Goal: Communication & Community: Answer question/provide support

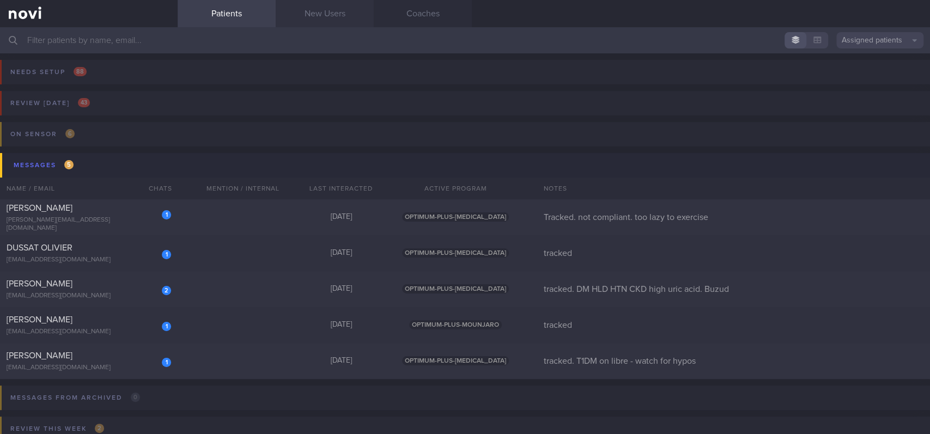
drag, startPoint x: 0, startPoint y: 0, endPoint x: 327, endPoint y: 18, distance: 327.2
click at [327, 18] on link "New Users" at bounding box center [325, 13] width 98 height 27
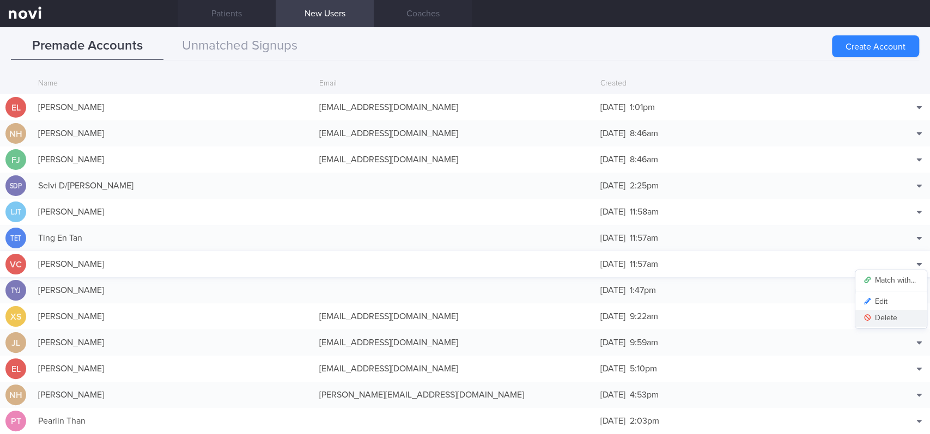
click at [872, 319] on button "Delete" at bounding box center [890, 318] width 71 height 16
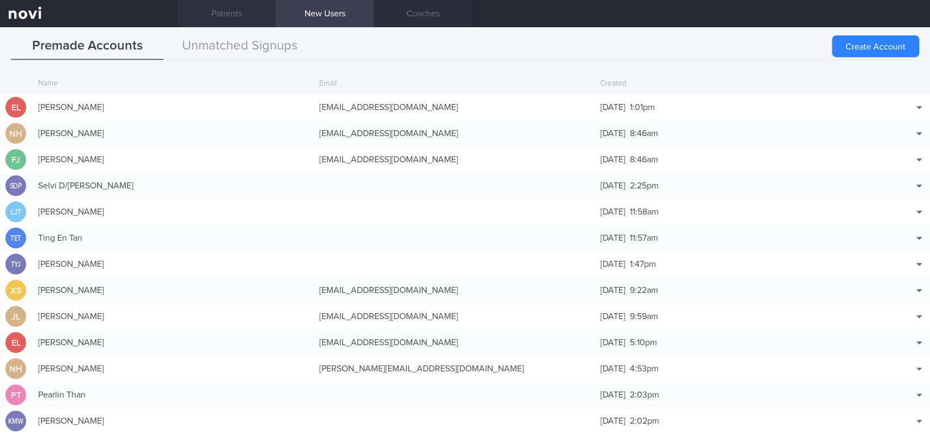
click at [254, 11] on link "Patients" at bounding box center [227, 13] width 98 height 27
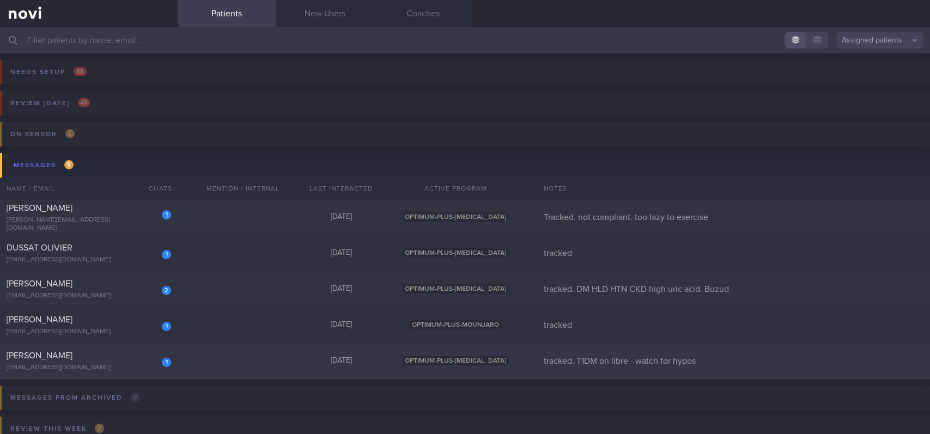
click at [271, 366] on div "1 [PERSON_NAME] [EMAIL_ADDRESS][DOMAIN_NAME] [DATE] OPTIMUM-PLUS-[MEDICAL_DATA]…" at bounding box center [465, 361] width 930 height 36
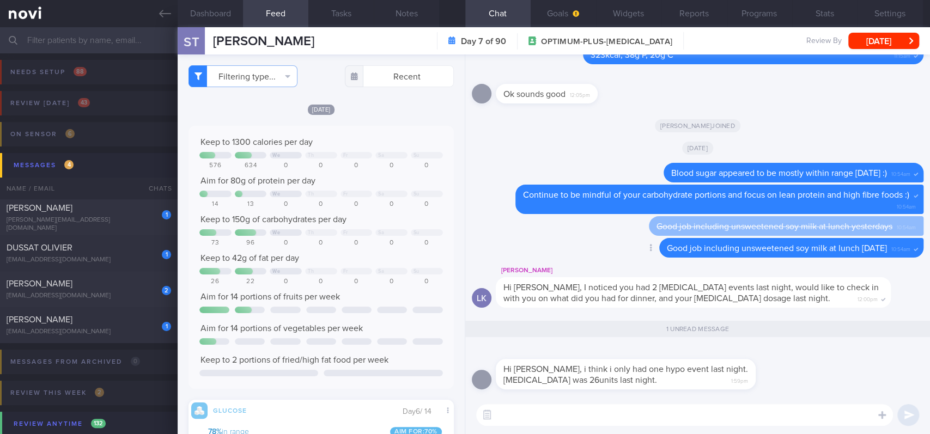
scroll to position [158, 244]
click at [535, 414] on textarea at bounding box center [684, 415] width 417 height 22
drag, startPoint x: 524, startPoint y: 413, endPoint x: 430, endPoint y: 407, distance: 93.9
click at [430, 407] on div "Dashboard Feed Tasks Notes Chat 1 Goals Widgets Reports Programs Stats Settings…" at bounding box center [554, 230] width 752 height 407
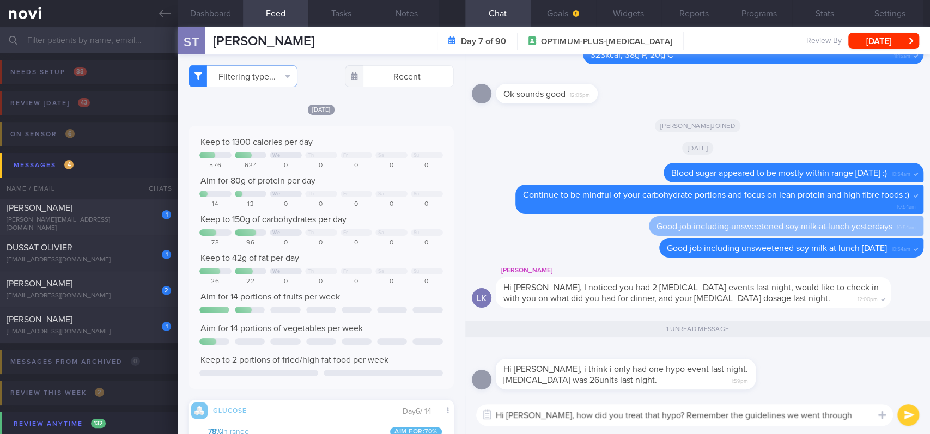
click at [649, 413] on textarea "Hi [PERSON_NAME], how did you treat that hypo? Remember the guidelines we went …" at bounding box center [684, 415] width 417 height 22
click at [657, 414] on textarea "Hi [PERSON_NAME], how did you treat that hypo? Remember the guidelines we went …" at bounding box center [684, 415] width 417 height 22
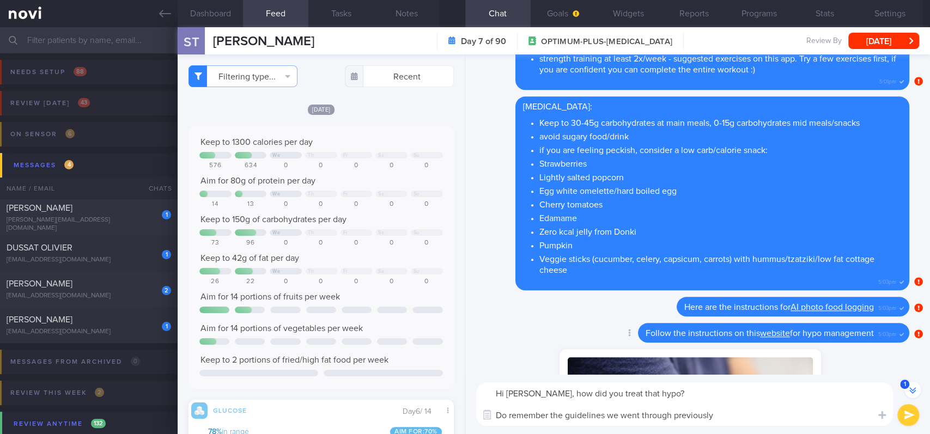
scroll to position [-2072, 0]
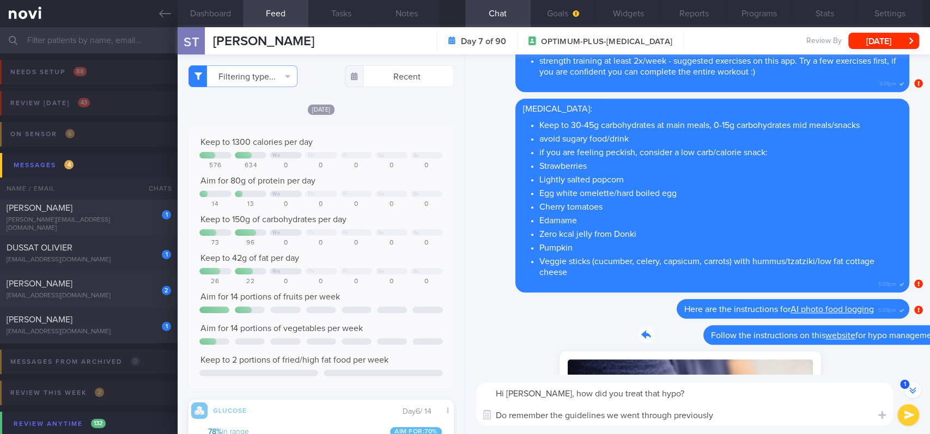
drag, startPoint x: 649, startPoint y: 327, endPoint x: 863, endPoint y: 340, distance: 214.5
click at [863, 340] on div "Delete Follow the instructions on this website for hypo management 5:03pm" at bounding box center [751, 335] width 315 height 20
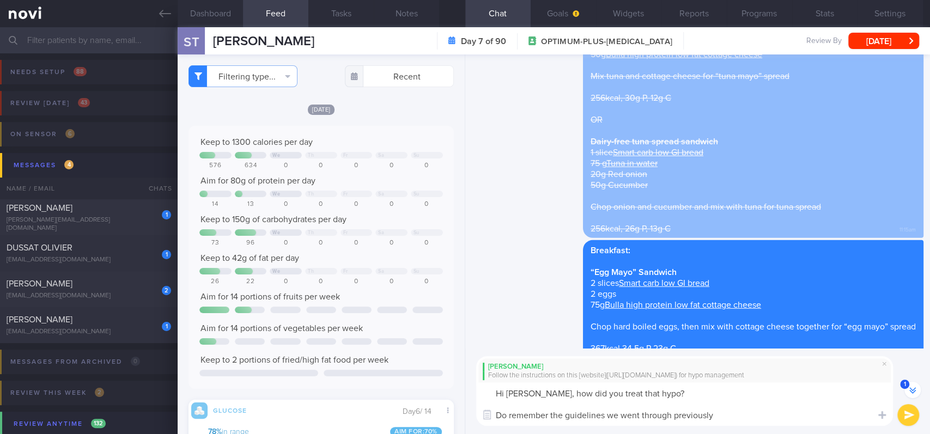
scroll to position [-228, 0]
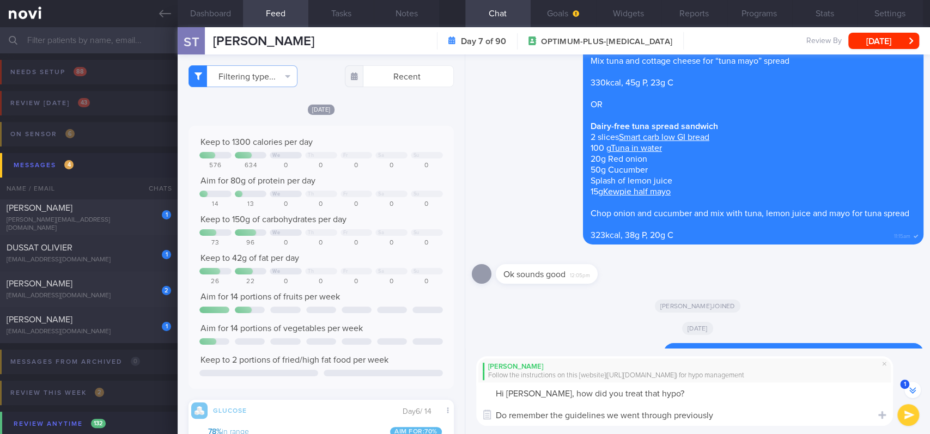
click at [662, 390] on textarea "Hi [PERSON_NAME], how did you treat that hypo? Do remember the guidelines we we…" at bounding box center [684, 404] width 417 height 44
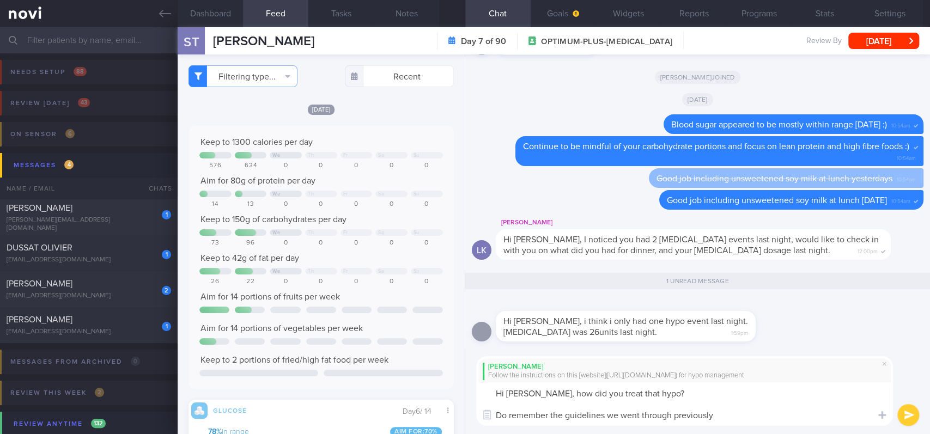
click at [540, 393] on textarea "Hi [PERSON_NAME], how did you treat that hypo? Do remember the guidelines we we…" at bounding box center [684, 404] width 417 height 44
click at [720, 390] on textarea "Hi [PERSON_NAME], may we know 1) how did you treat that hypo? Do remember the g…" at bounding box center [684, 404] width 417 height 44
click at [603, 391] on textarea "Hi [PERSON_NAME], may we know 1) how did you treat that hypo? Do remember the g…" at bounding box center [684, 404] width 417 height 44
click at [749, 397] on textarea "Hi [PERSON_NAME], may we know 1) how did you treat that hypo? Do remember the g…" at bounding box center [684, 404] width 417 height 44
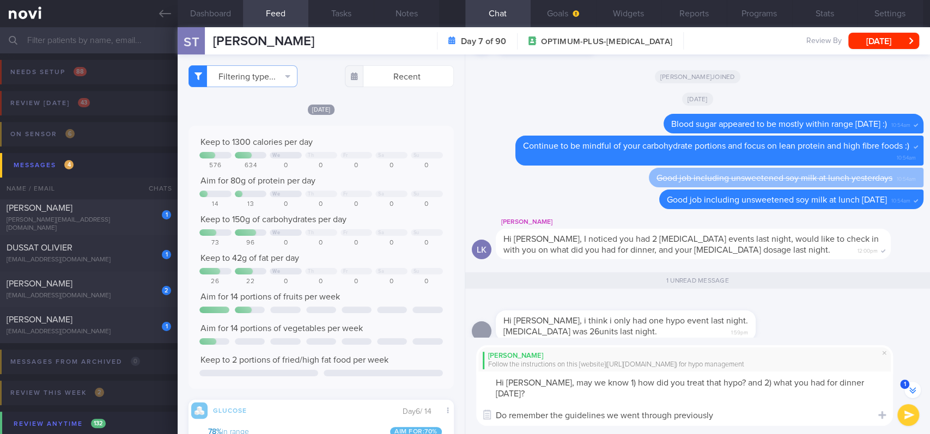
scroll to position [-10, 0]
drag, startPoint x: 736, startPoint y: 412, endPoint x: 595, endPoint y: 416, distance: 141.1
click at [485, 414] on div "Chat Templates Admin [MEDICAL_DATA] Weight Nutrition Physical Activity Infograp…" at bounding box center [697, 385] width 465 height 97
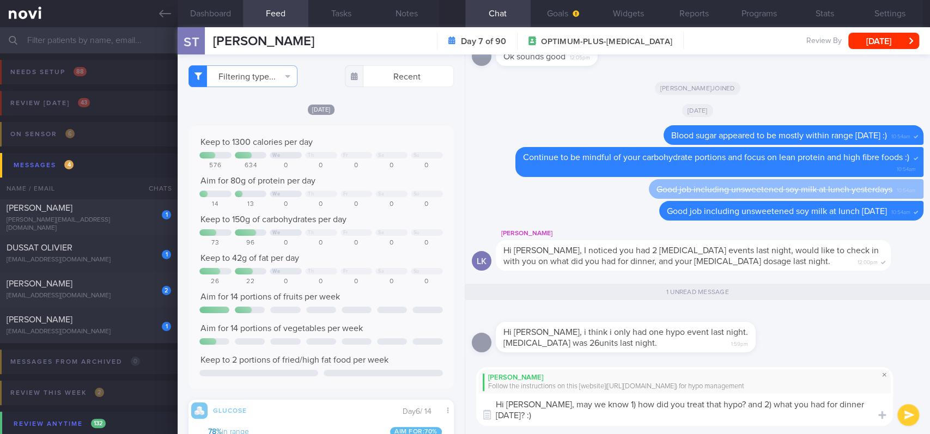
type textarea "Hi [PERSON_NAME], may we know 1) how did you treat that hypo? and 2) what you h…"
click at [882, 368] on span at bounding box center [883, 374] width 13 height 13
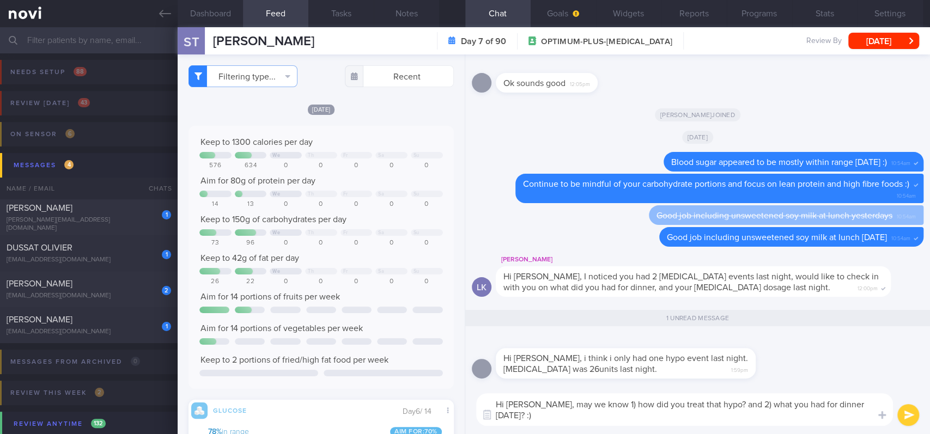
click at [909, 412] on button "submit" at bounding box center [908, 415] width 22 height 22
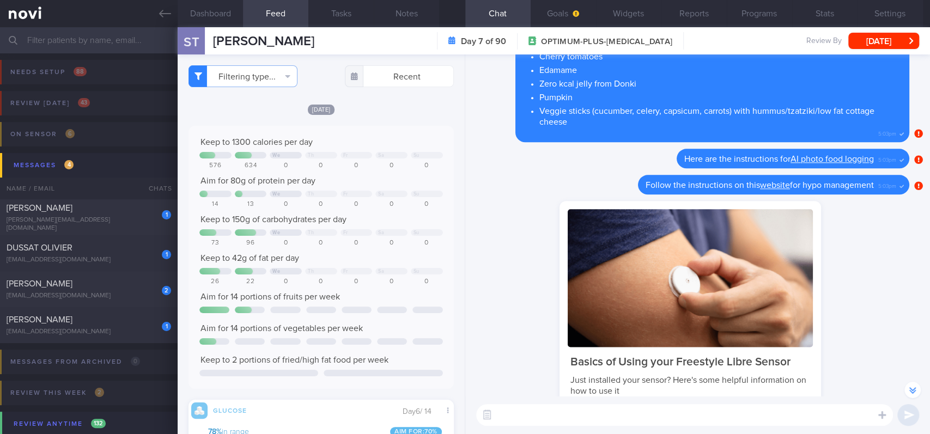
scroll to position [-1916, 0]
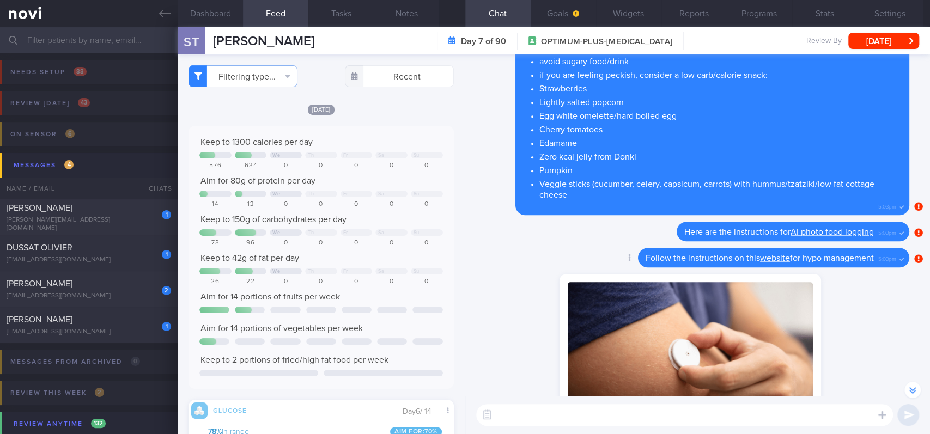
click at [658, 254] on span "Follow the instructions on this website for hypo management" at bounding box center [759, 258] width 228 height 9
drag, startPoint x: 658, startPoint y: 233, endPoint x: 854, endPoint y: 236, distance: 196.1
click at [854, 248] on div "Follow the instructions on this website for hypo management 5:03pm" at bounding box center [773, 258] width 271 height 20
click at [662, 223] on div "Delete Here are the instructions for AI photo food logging 5:03pm" at bounding box center [690, 235] width 437 height 26
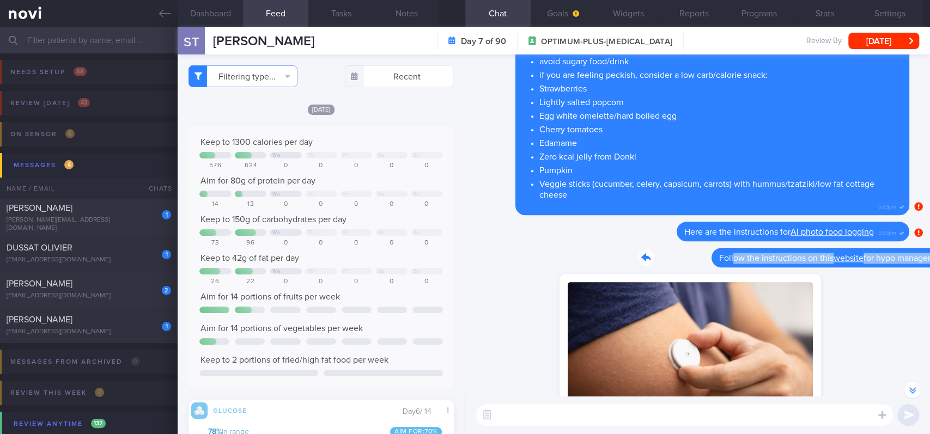
drag, startPoint x: 645, startPoint y: 230, endPoint x: 881, endPoint y: 241, distance: 236.6
click at [881, 248] on div "Delete Follow the instructions on this website for hypo management 5:03pm" at bounding box center [751, 258] width 315 height 20
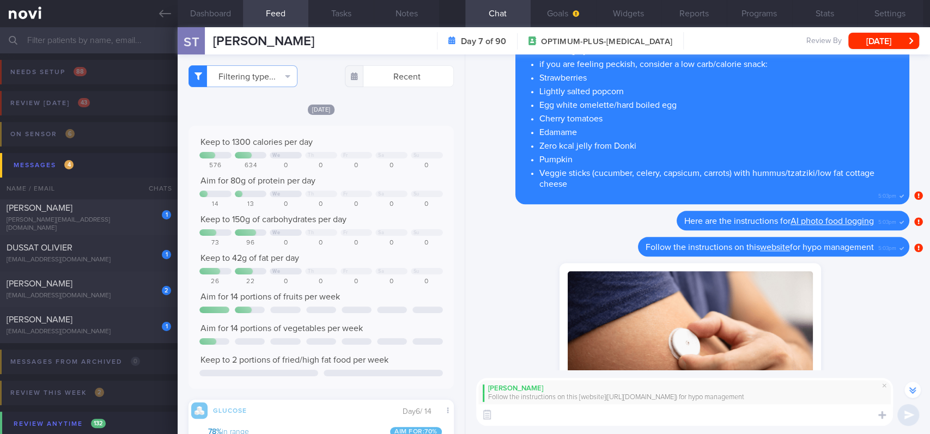
click at [591, 416] on textarea at bounding box center [684, 415] width 417 height 22
paste textarea "Do remember the guidelines we went through previously"
type textarea "Do remember the guidelines we went through previously"
click at [906, 416] on icon "submit" at bounding box center [908, 415] width 10 height 9
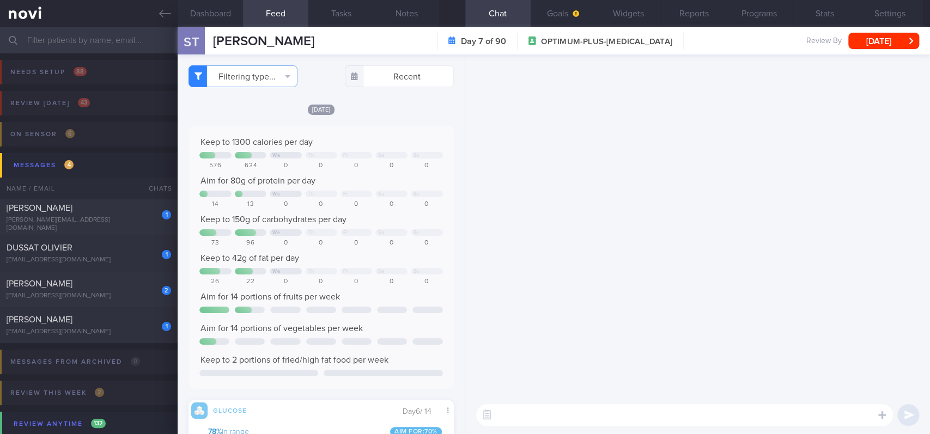
scroll to position [0, 0]
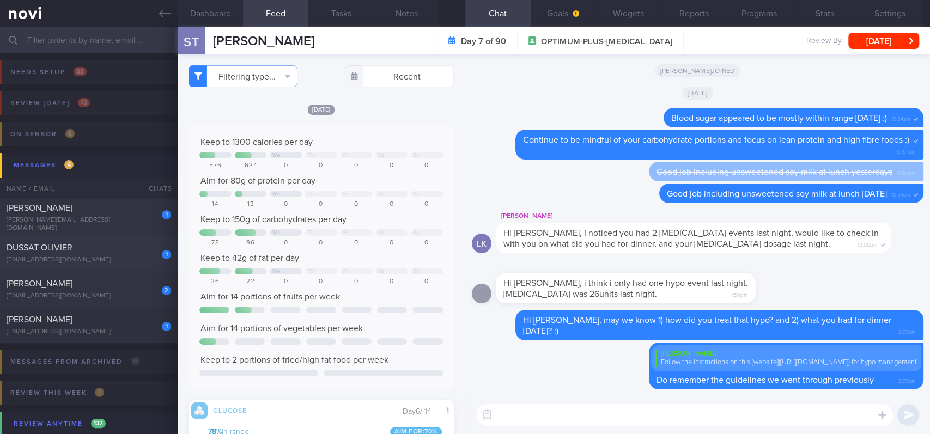
click at [129, 249] on div "DUSSAT OLIVIER" at bounding box center [88, 247] width 162 height 11
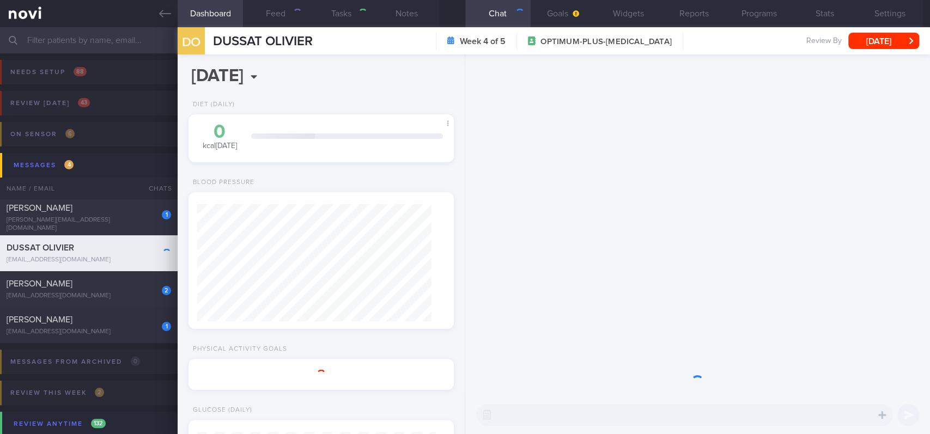
select select "6"
type input "tracked"
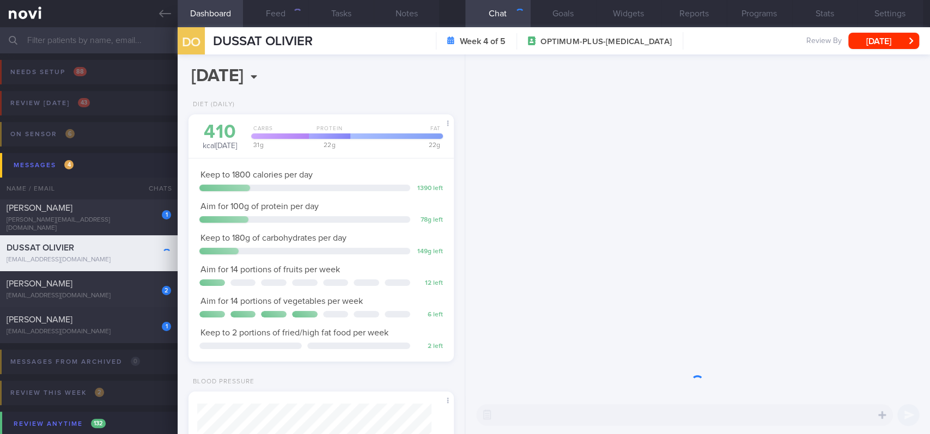
scroll to position [132, 234]
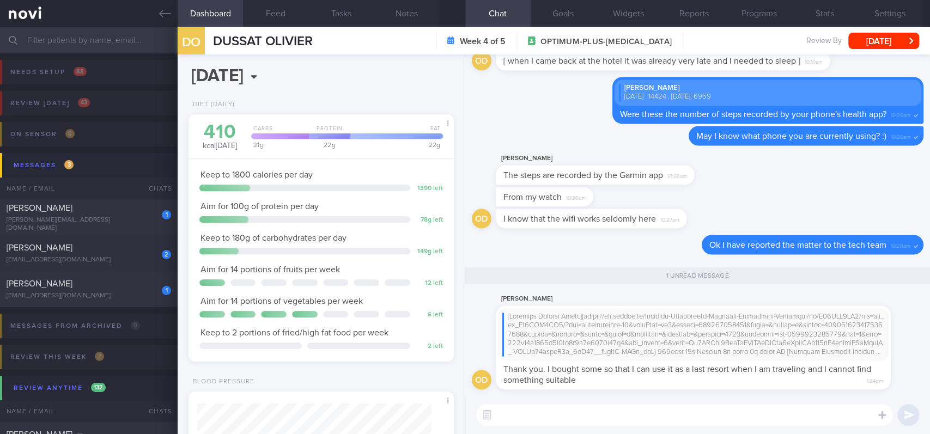
click at [579, 411] on textarea at bounding box center [684, 415] width 417 height 22
click at [549, 423] on textarea at bounding box center [684, 415] width 417 height 22
type textarea "O"
type textarea "That's great :)"
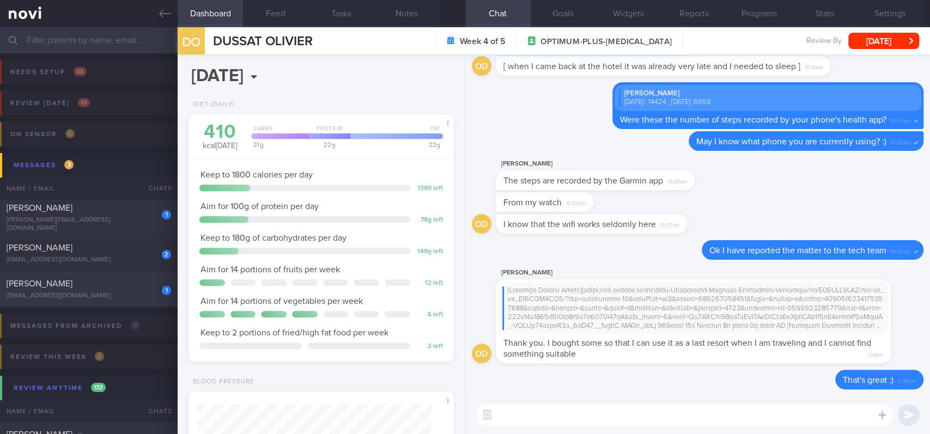
click at [120, 301] on div "1 SKYLAR TEO MAN LING [EMAIL_ADDRESS][DOMAIN_NAME] [DATE] OPTIMUM-PLUS-MOUNJARO…" at bounding box center [465, 289] width 930 height 36
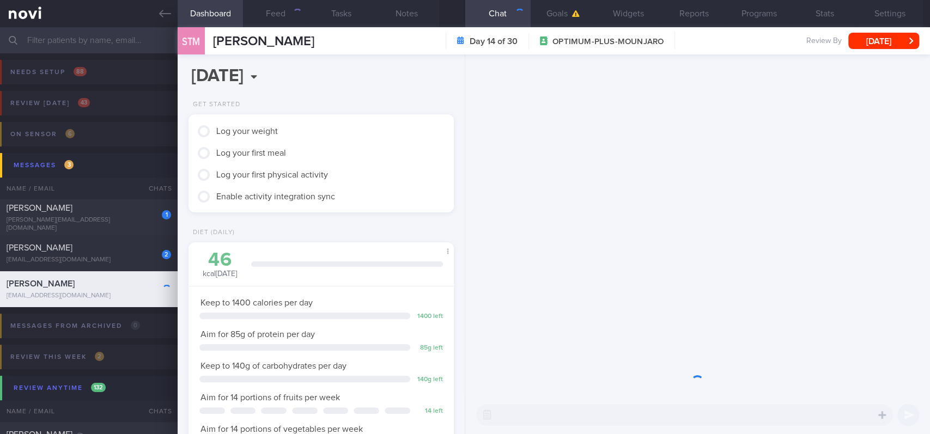
scroll to position [132, 234]
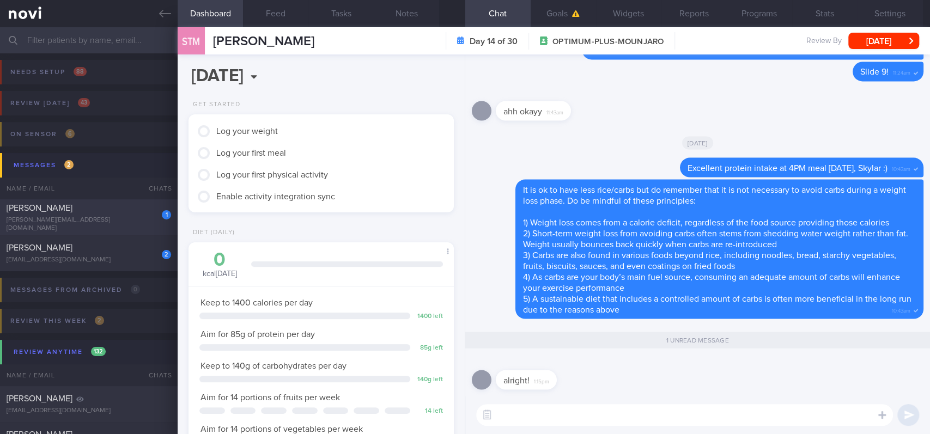
click at [124, 222] on div "[PERSON_NAME][EMAIL_ADDRESS][DOMAIN_NAME]" at bounding box center [89, 224] width 164 height 16
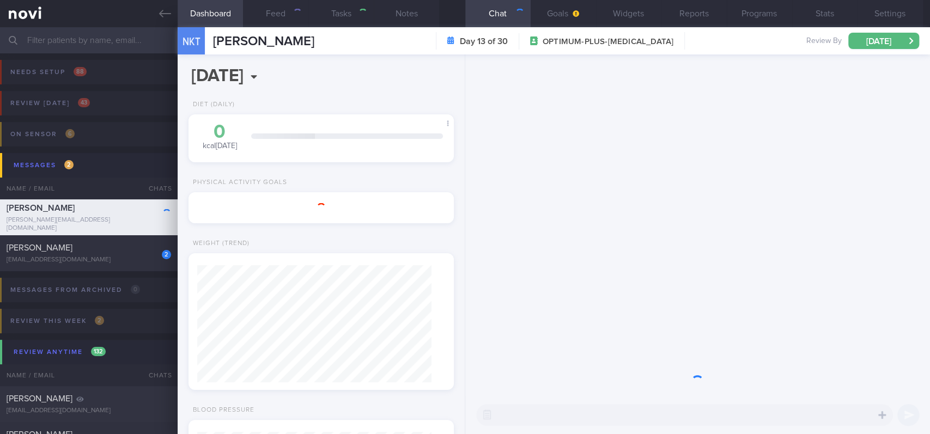
select select "8"
type input "Tracked. not compliant. too lazy to exercise"
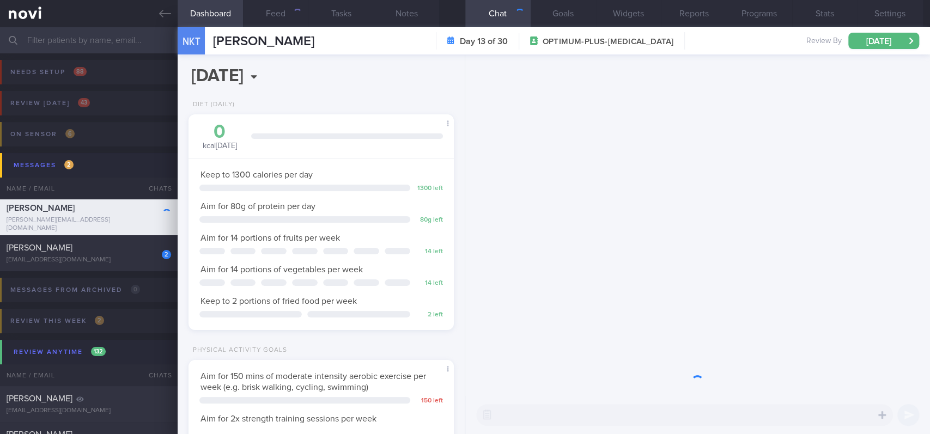
scroll to position [132, 234]
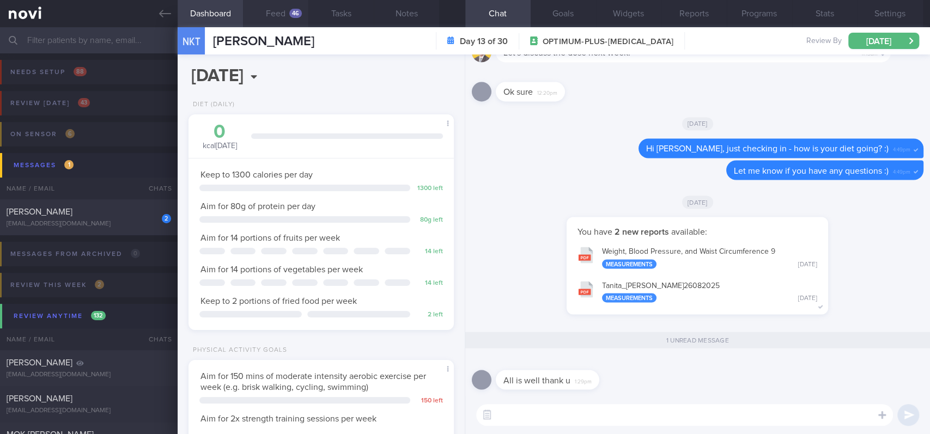
click at [294, 15] on div "46" at bounding box center [295, 13] width 13 height 9
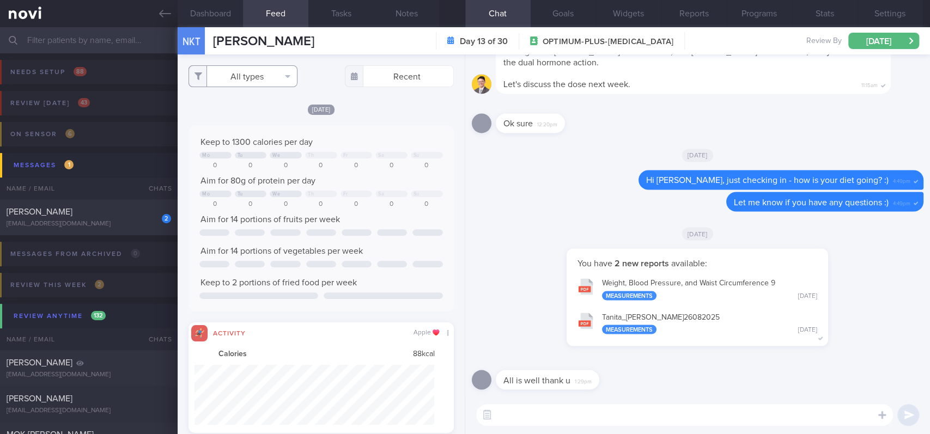
click at [274, 74] on button "All types" at bounding box center [242, 76] width 109 height 22
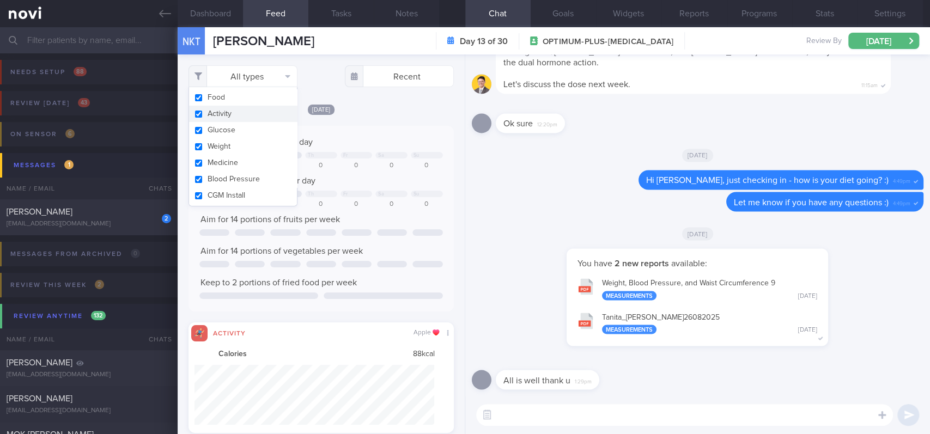
click at [245, 114] on button "Activity" at bounding box center [243, 114] width 108 height 16
checkbox input "false"
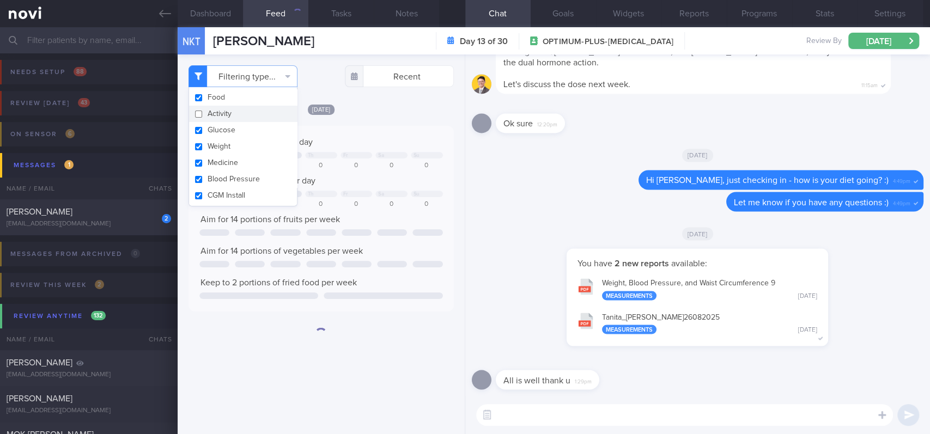
click at [563, 420] on textarea at bounding box center [684, 415] width 417 height 22
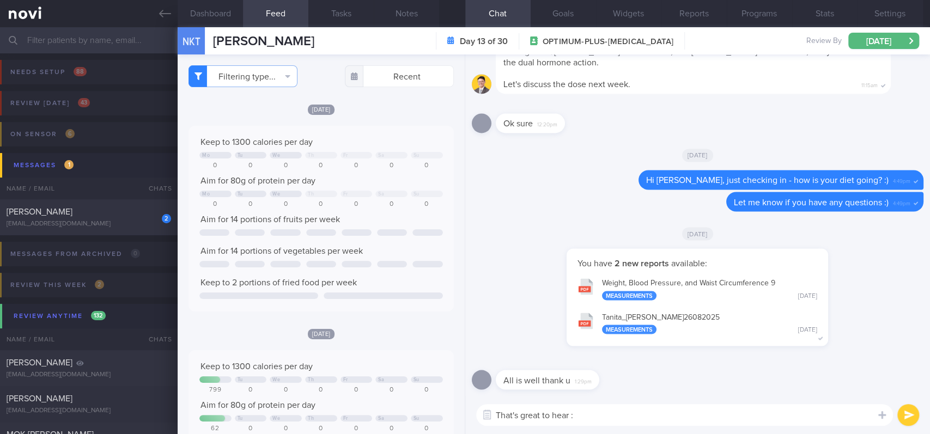
type textarea "That's great to hear :)"
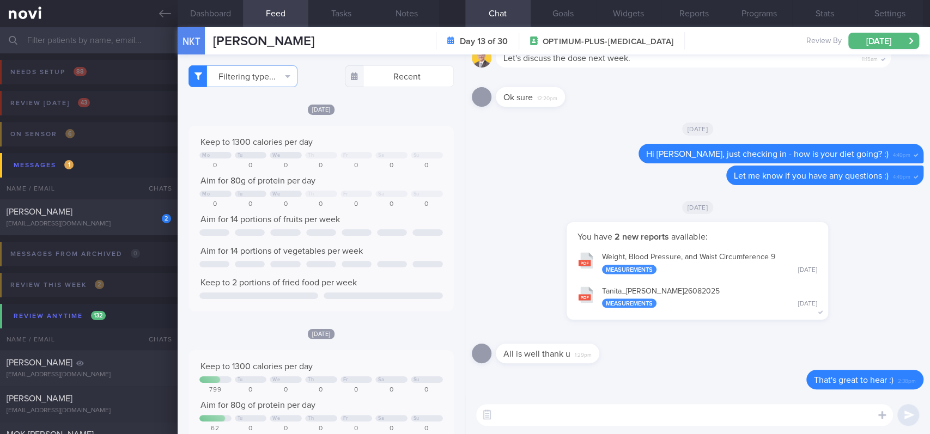
click at [622, 414] on textarea at bounding box center [684, 415] width 417 height 22
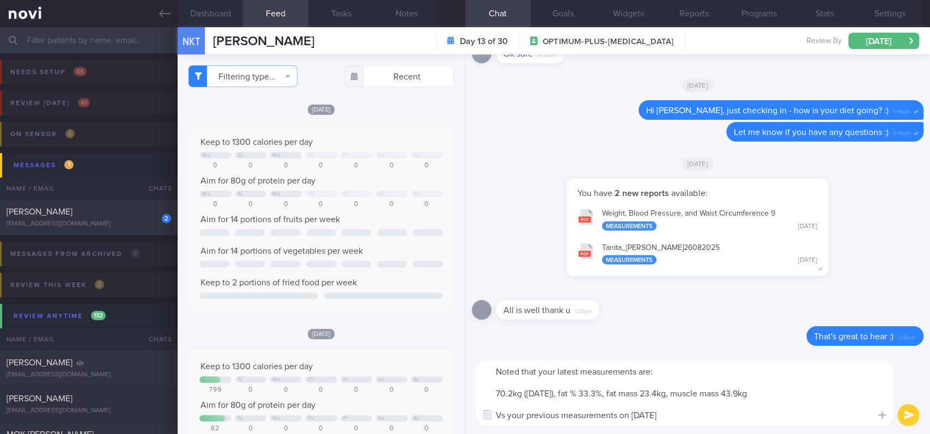
click at [681, 381] on textarea "Noted that your latest measurements are: 70.2kg ([DATE]), fat % 33.3%, fat mass…" at bounding box center [684, 393] width 417 height 65
click at [802, 396] on textarea "Noted that your latest measurements are: 70.2kg ([DATE]), fat % 33.3%, fat mass…" at bounding box center [684, 393] width 417 height 65
click at [712, 375] on textarea "Noted that your latest measurements are: 70.2kg ([DATE]), fat % 33.3%, fat mass…" at bounding box center [684, 393] width 417 height 65
click at [636, 372] on textarea "Noted that your latest measurements are: 70.2kg ([DATE]), fat % 33.3%, fat mass…" at bounding box center [684, 393] width 417 height 65
click at [708, 376] on textarea "Noted that your latest measurements on [DATE] are: 70.2kg ([DATE]), fat % 33.3%…" at bounding box center [684, 393] width 417 height 65
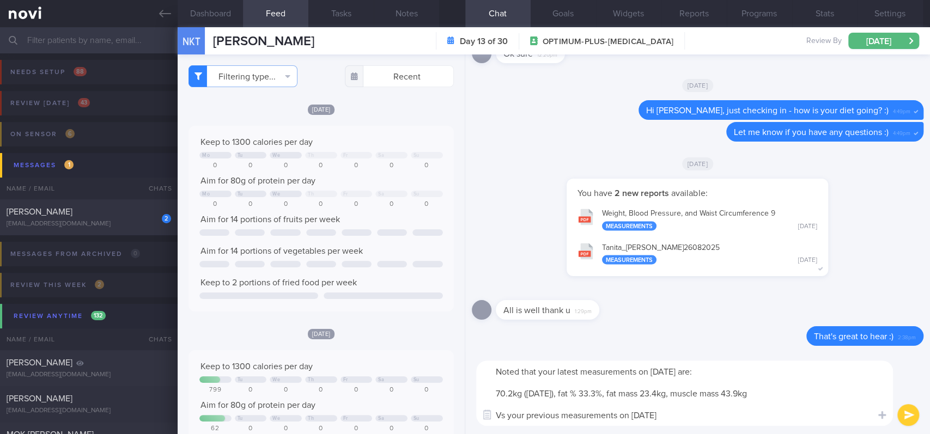
click at [708, 376] on textarea "Noted that your latest measurements on [DATE] are: 70.2kg ([DATE]), fat % 33.3%…" at bounding box center [684, 393] width 417 height 65
click at [722, 413] on textarea "Noted that your latest measurements on [DATE] were : 70.2kg ([DATE]), fat % 33.…" at bounding box center [684, 393] width 417 height 65
click at [692, 416] on textarea "Noted that your latest measurements on [DATE] were : 70.2kg ([DATE]), fat % 33.…" at bounding box center [684, 393] width 417 height 65
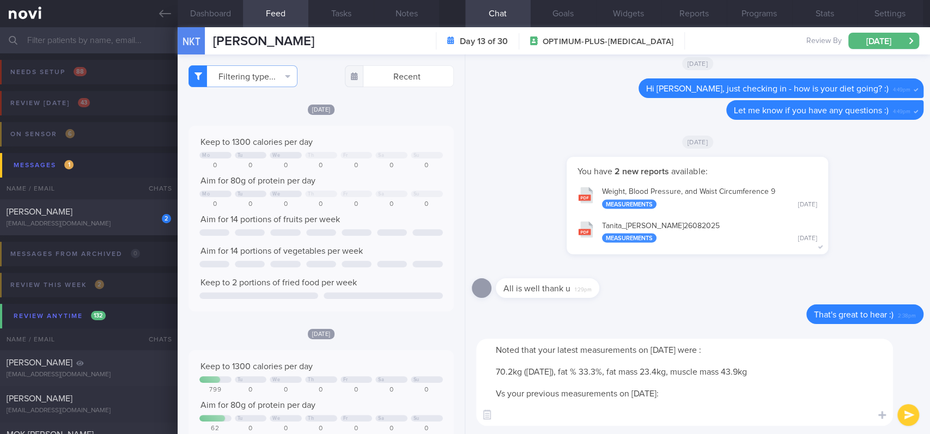
click at [719, 353] on textarea "Noted that your latest measurements on [DATE] were : 70.2kg ([DATE]), fat % 33.…" at bounding box center [684, 382] width 417 height 87
click at [509, 419] on textarea "Noted that your latest measurements on [DATE] were: 70.2kg ([DATE]), fat % 33.3…" at bounding box center [684, 382] width 417 height 87
click at [558, 371] on textarea "Noted that your latest measurements on [DATE] were: 70.2kg ([DATE]), fat % 33.3…" at bounding box center [684, 382] width 417 height 87
click at [560, 417] on textarea "Noted that your latest measurements on [DATE] were: 70.2kg, fat % 33.3%, fat ma…" at bounding box center [684, 382] width 417 height 87
click at [618, 425] on textarea "Noted that your latest measurements on [DATE] were: 70.2kg, fat % 33.3%, fat ma…" at bounding box center [684, 382] width 417 height 87
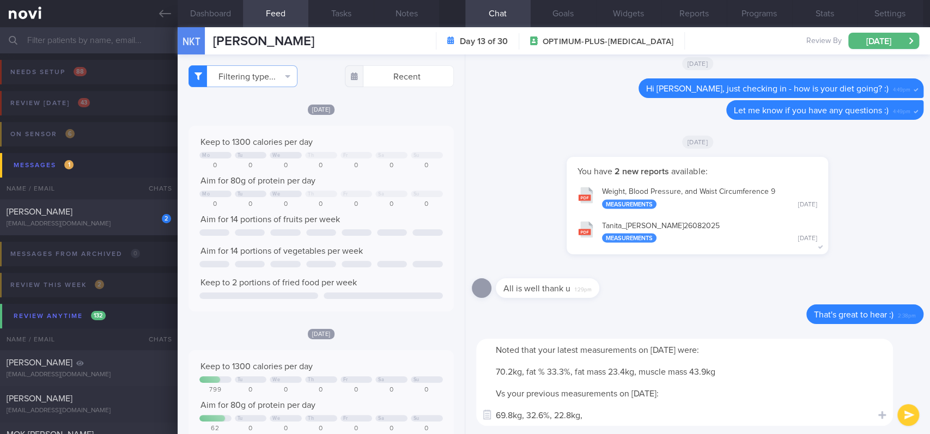
click at [557, 411] on textarea "Noted that your latest measurements on [DATE] were: 70.2kg, fat % 33.3%, fat ma…" at bounding box center [684, 382] width 417 height 87
click at [553, 412] on textarea "Noted that your latest measurements on [DATE] were: 70.2kg, fat % 33.3%, fat ma…" at bounding box center [684, 382] width 417 height 87
click at [528, 411] on textarea "Noted that your latest measurements on [DATE] were: 70.2kg, fat % 33.3%, fat ma…" at bounding box center [684, 382] width 417 height 87
click at [669, 424] on textarea "Noted that your latest measurements on [DATE] were: 70.2kg, fat % 33.3%, fat ma…" at bounding box center [684, 382] width 417 height 87
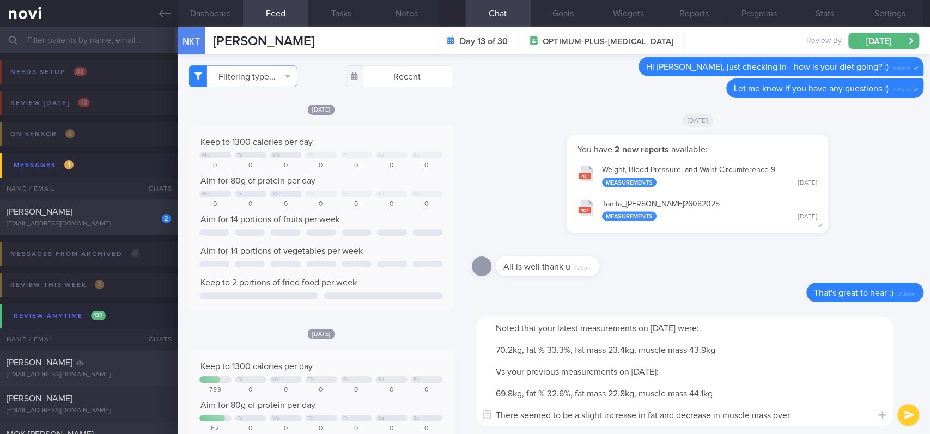
click at [642, 275] on div "All is well thank u 1:29pm" at bounding box center [697, 262] width 451 height 39
click at [832, 414] on textarea "Noted that your latest measurements on [DATE] were: 70.2kg, fat % 33.3%, fat ma…" at bounding box center [684, 371] width 417 height 109
click at [651, 272] on div "All is well thank u 1:29pm" at bounding box center [697, 262] width 451 height 39
click at [802, 419] on textarea "Noted that your latest measurements on [DATE] were: 70.2kg, fat % 33.3%, fat ma…" at bounding box center [684, 371] width 417 height 109
click at [797, 417] on textarea "Noted that your latest measurements on [DATE] were: 70.2kg, fat % 33.3%, fat ma…" at bounding box center [684, 371] width 417 height 109
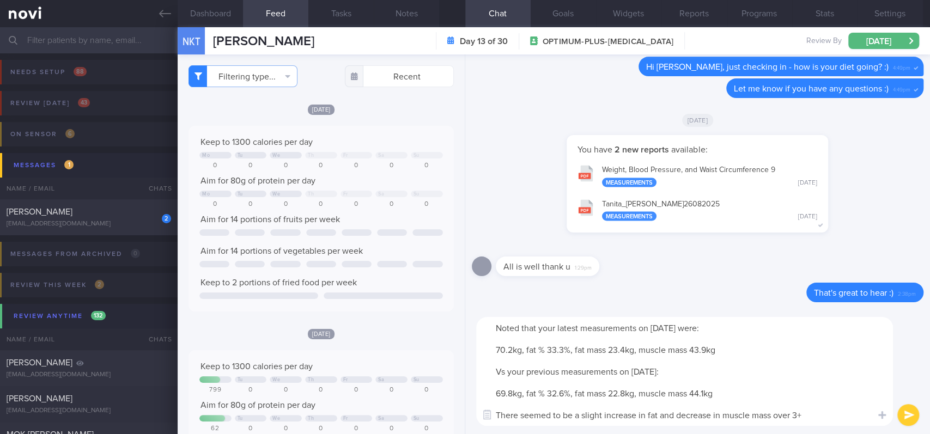
click at [803, 411] on textarea "Noted that your latest measurements on [DATE] were: 70.2kg, fat % 33.3%, fat ma…" at bounding box center [684, 371] width 417 height 109
type textarea "Noted that your latest measurements on [DATE] were: 70.2kg, fat % 33.3%, fat ma…"
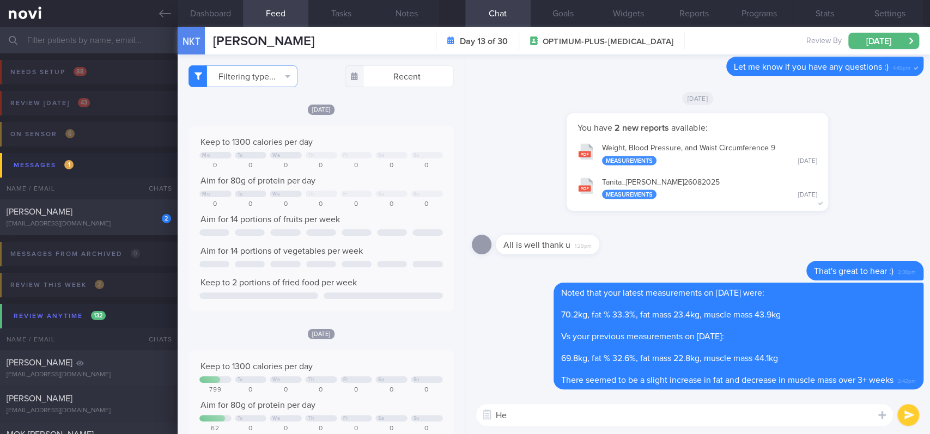
type textarea "H"
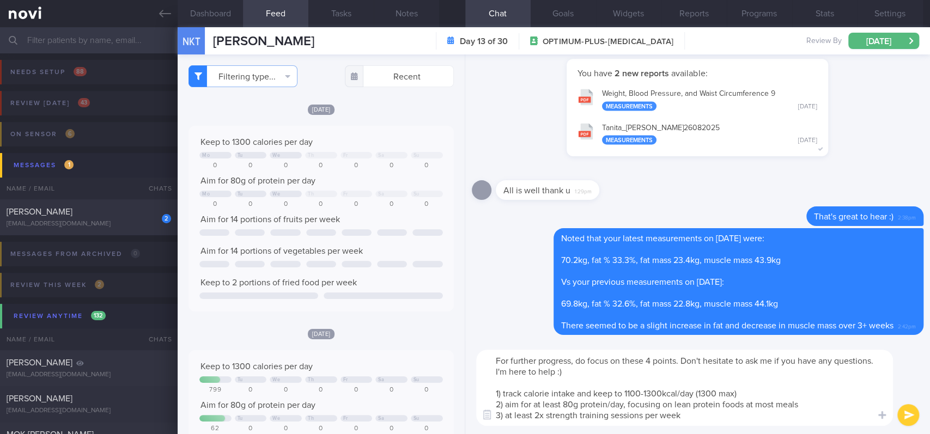
click at [569, 361] on textarea "For further progress, do focus on these 4 points. Don't hesitate to ask me if y…" at bounding box center [684, 388] width 417 height 76
drag, startPoint x: 768, startPoint y: 372, endPoint x: 790, endPoint y: 361, distance: 24.8
click at [790, 361] on textarea "For further progress (lower fat, increased muscle), do focus on these 4 points.…" at bounding box center [684, 388] width 417 height 76
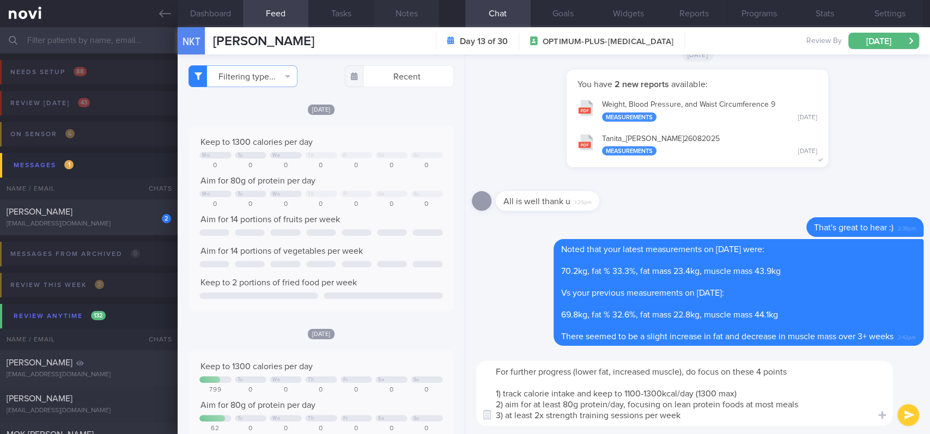
click at [429, 16] on button "Notes" at bounding box center [406, 13] width 65 height 27
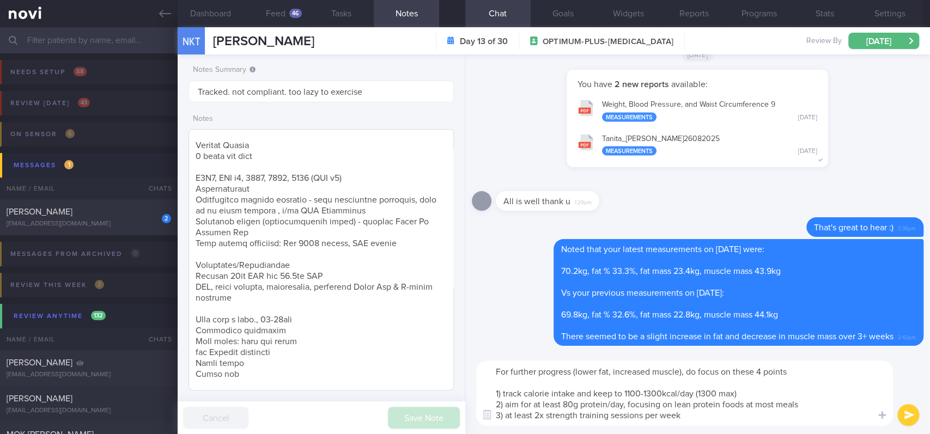
scroll to position [295, 0]
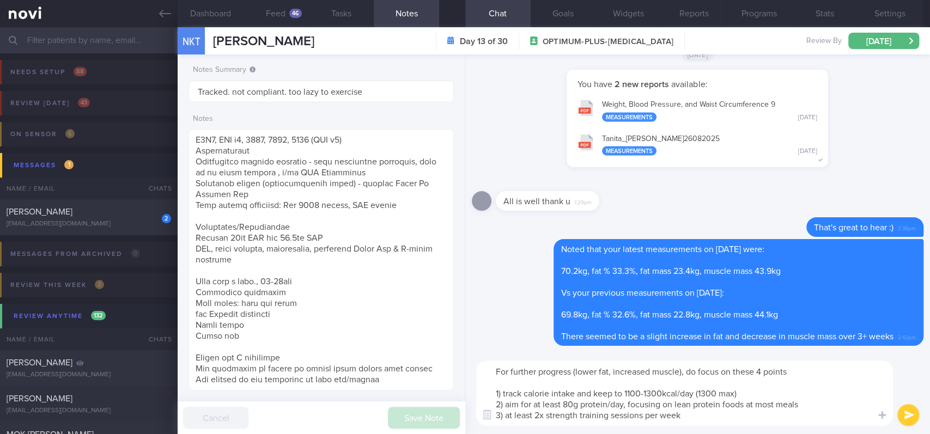
click at [701, 426] on div "For further progress (lower fat, increased muscle), do focus on these 4 points …" at bounding box center [697, 393] width 465 height 82
click at [702, 416] on textarea "For further progress (lower fat, increased muscle), do focus on these 4 points …" at bounding box center [684, 393] width 417 height 65
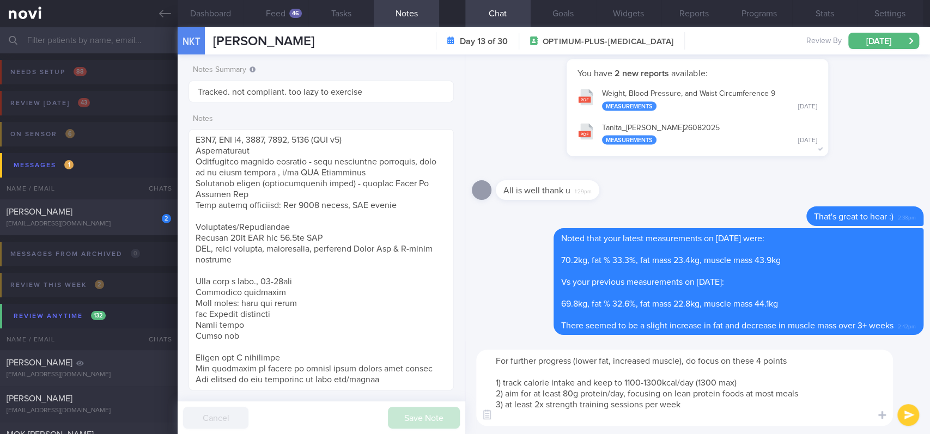
scroll to position [0, 0]
click at [562, 13] on button "Goals" at bounding box center [562, 13] width 65 height 27
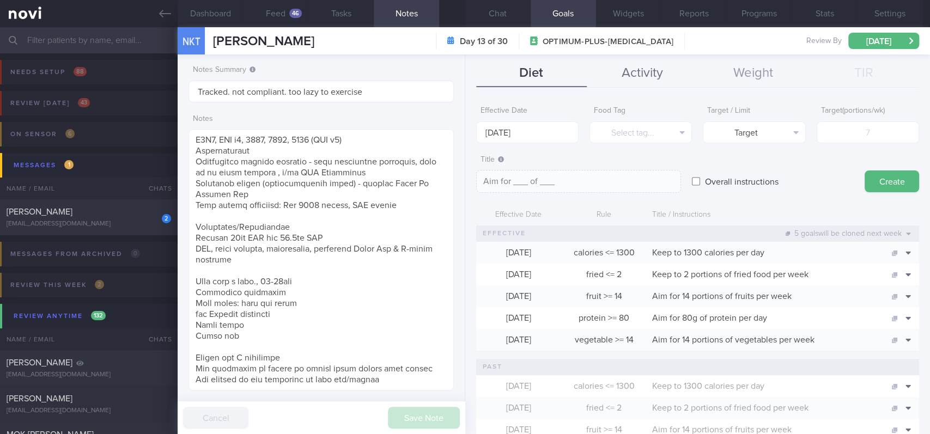
click at [645, 77] on button "Activity" at bounding box center [642, 73] width 111 height 27
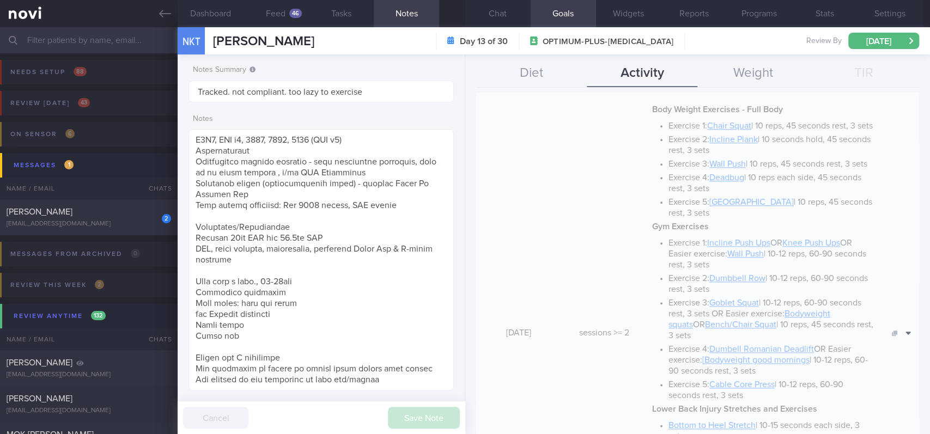
scroll to position [653, 0]
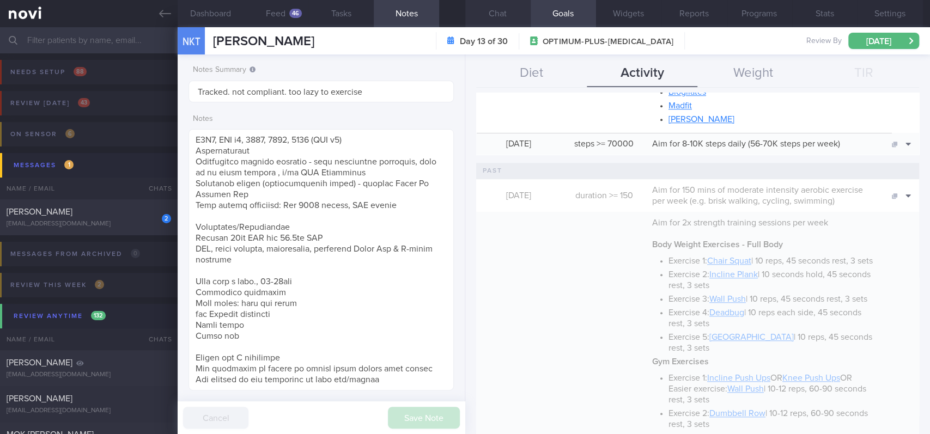
click at [509, 17] on button "Chat" at bounding box center [497, 13] width 65 height 27
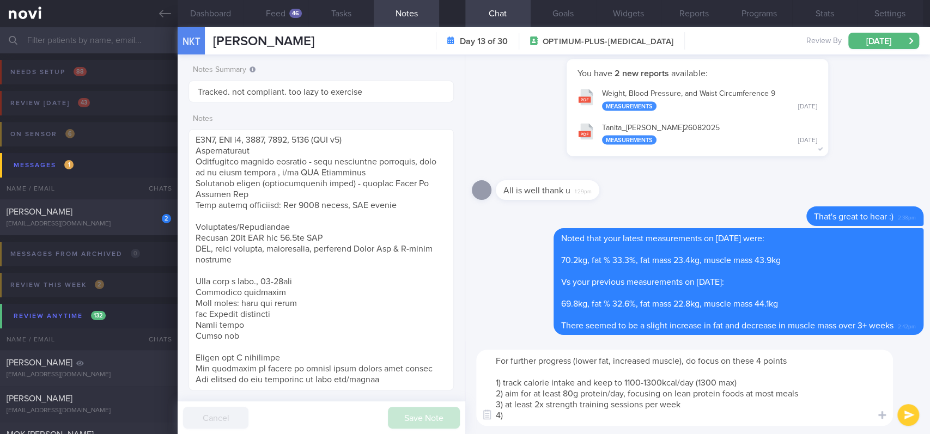
click at [554, 412] on textarea "For further progress (lower fat, increased muscle), do focus on these 4 points …" at bounding box center [684, 388] width 417 height 76
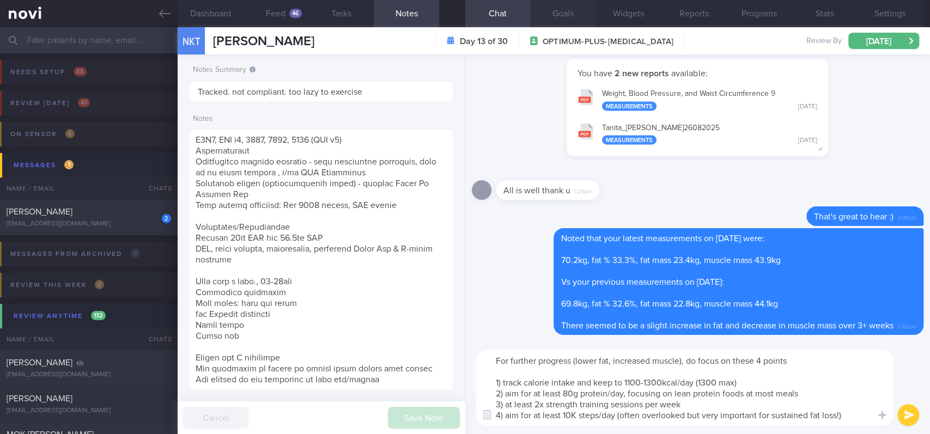
click at [557, 14] on button "Goals" at bounding box center [562, 13] width 65 height 27
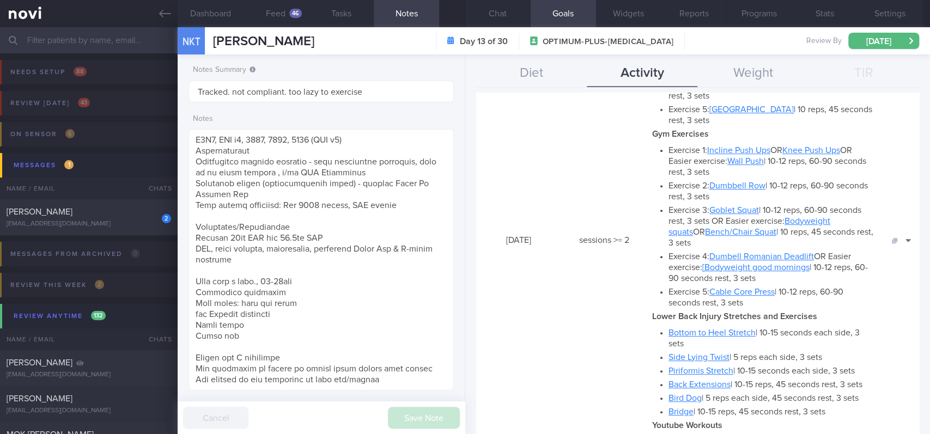
scroll to position [145, 0]
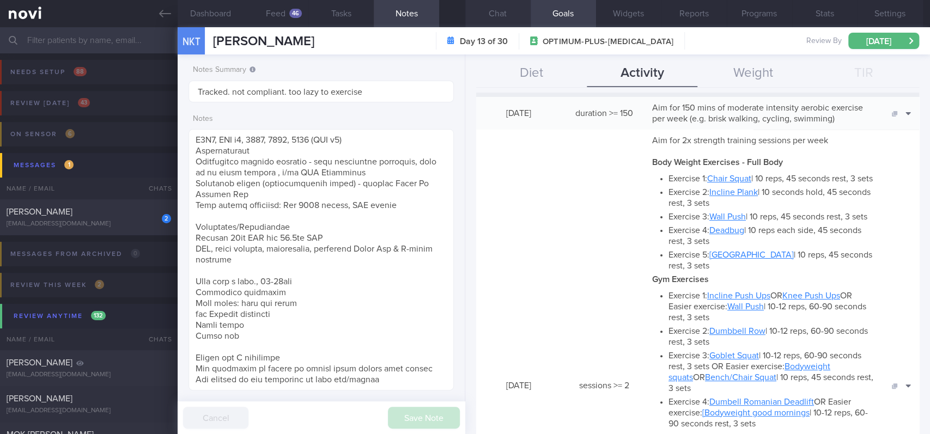
click at [507, 17] on button "Chat" at bounding box center [497, 13] width 65 height 27
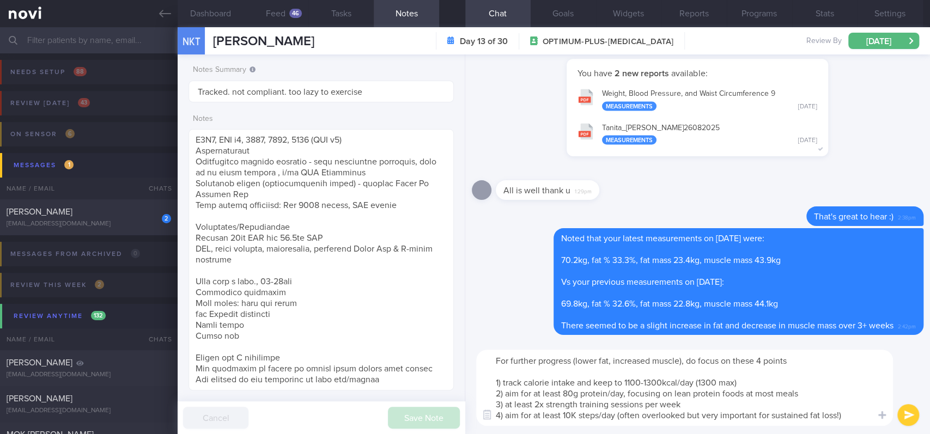
click at [701, 401] on textarea "For further progress (lower fat, increased muscle), do focus on these 4 points …" at bounding box center [684, 388] width 417 height 76
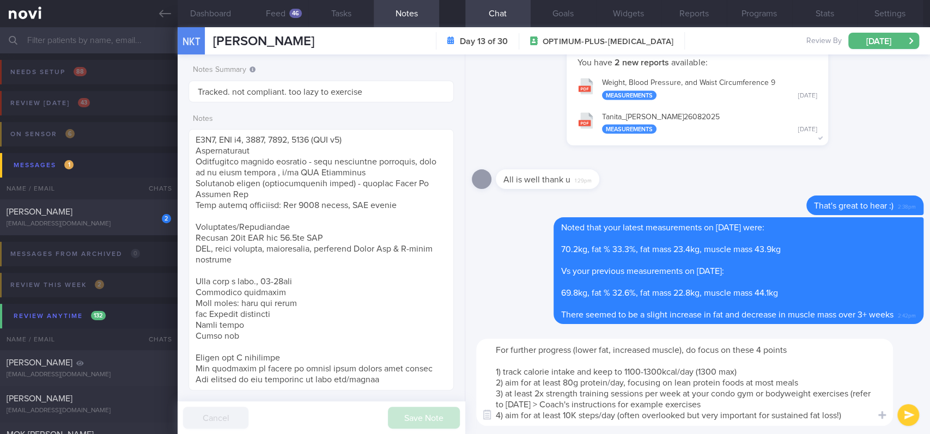
type textarea "For further progress (lower fat, increased muscle), do focus on these 4 points …"
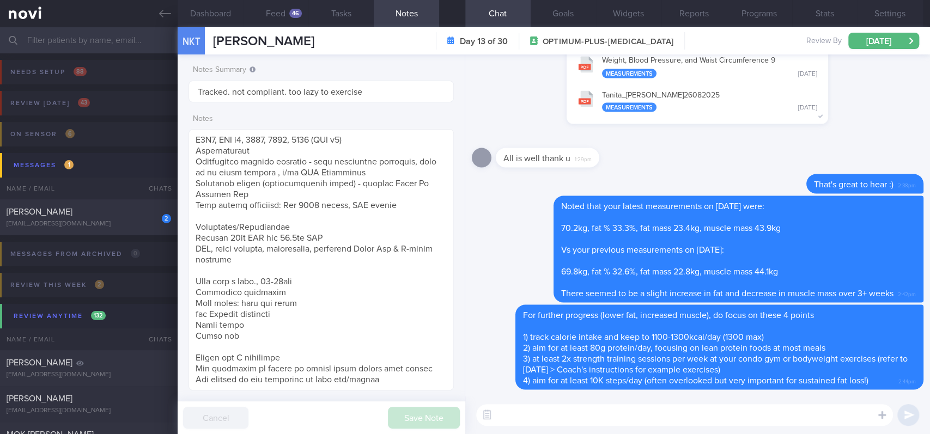
paste textarea "Don't hesitate to ask me if you have any questions. I'm here to help :)"
type textarea "Don't hesitate to ask me if you have any questions. I'm here to help :)"
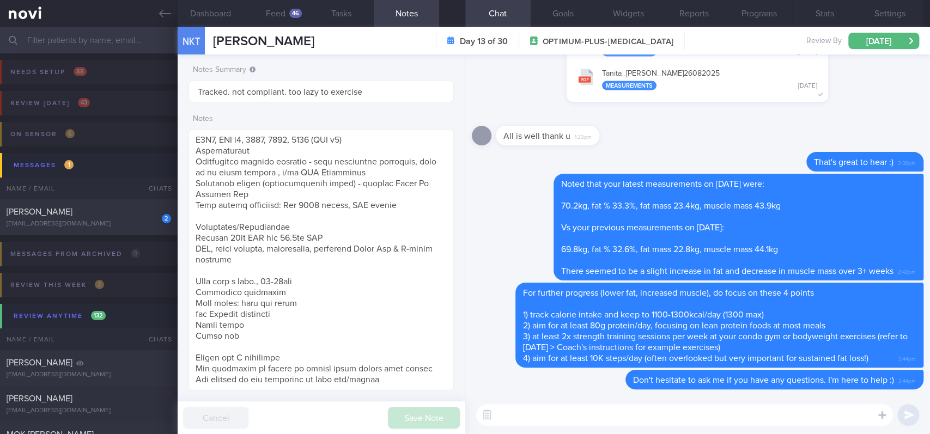
click at [725, 124] on div "All is well thank u 1:29pm" at bounding box center [697, 132] width 451 height 39
click at [124, 221] on div "[EMAIL_ADDRESS][DOMAIN_NAME]" at bounding box center [89, 224] width 164 height 8
type input "tracked. DM HLD HTN CKD high uric acid. Buzud"
type textarea "Seen by [PERSON_NAME] [DATE] [MEDICAL_DATA] 3.5mg for 10 days, then 7mg [MEDICA…"
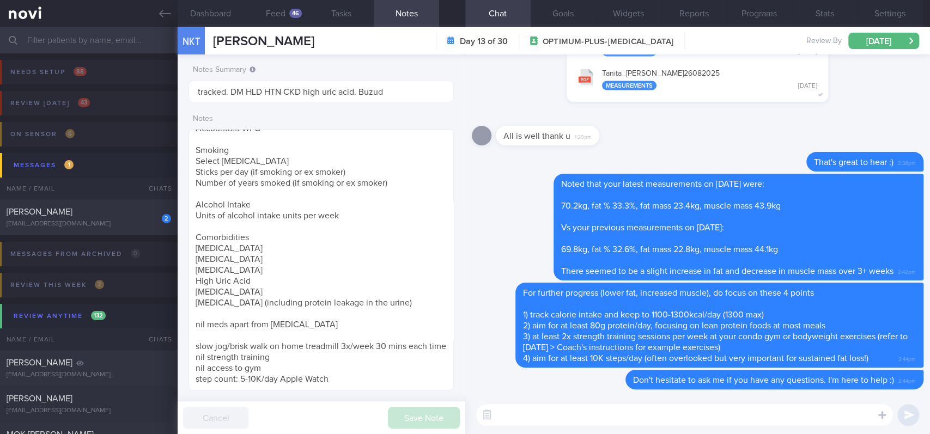
select select "7"
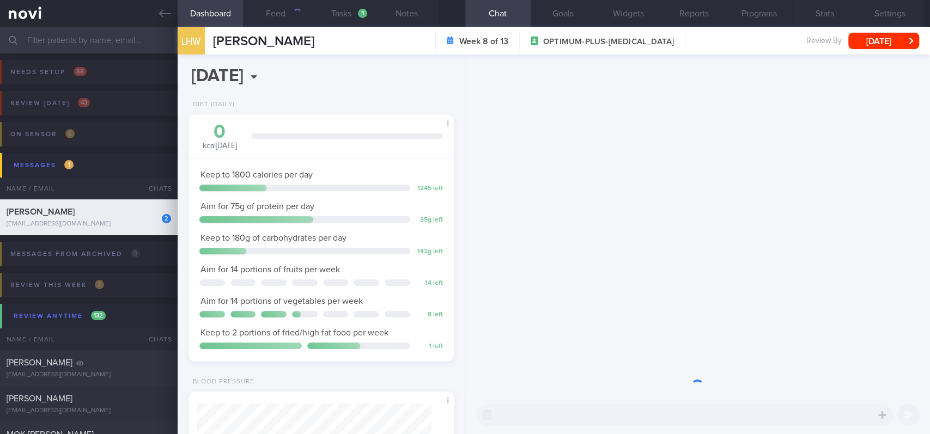
scroll to position [119, 239]
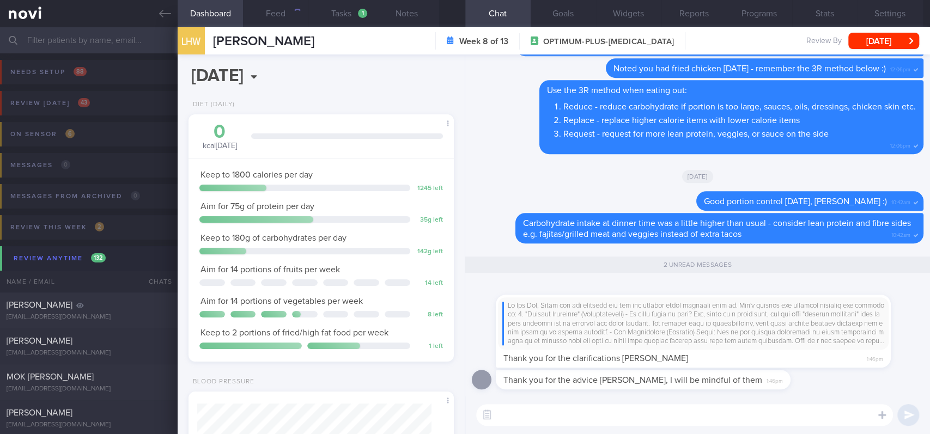
click at [531, 418] on textarea at bounding box center [684, 415] width 417 height 22
type textarea "n"
type textarea "No problem!"
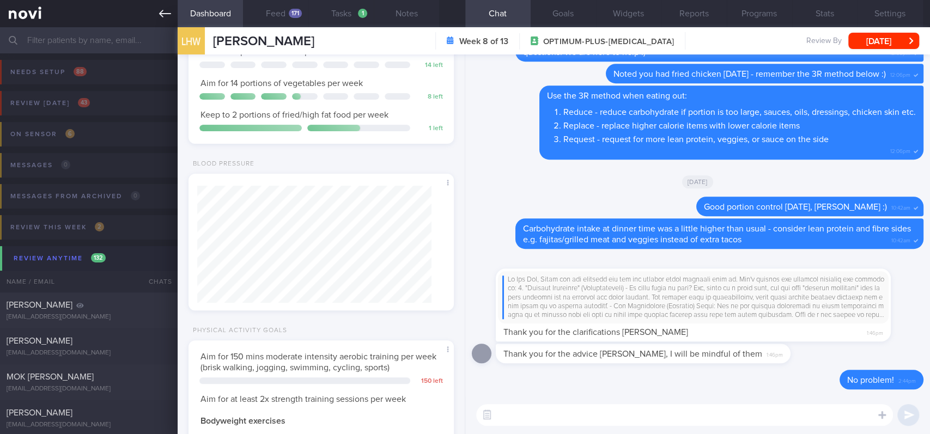
click at [160, 8] on icon at bounding box center [165, 14] width 12 height 12
